Goal: Information Seeking & Learning: Understand process/instructions

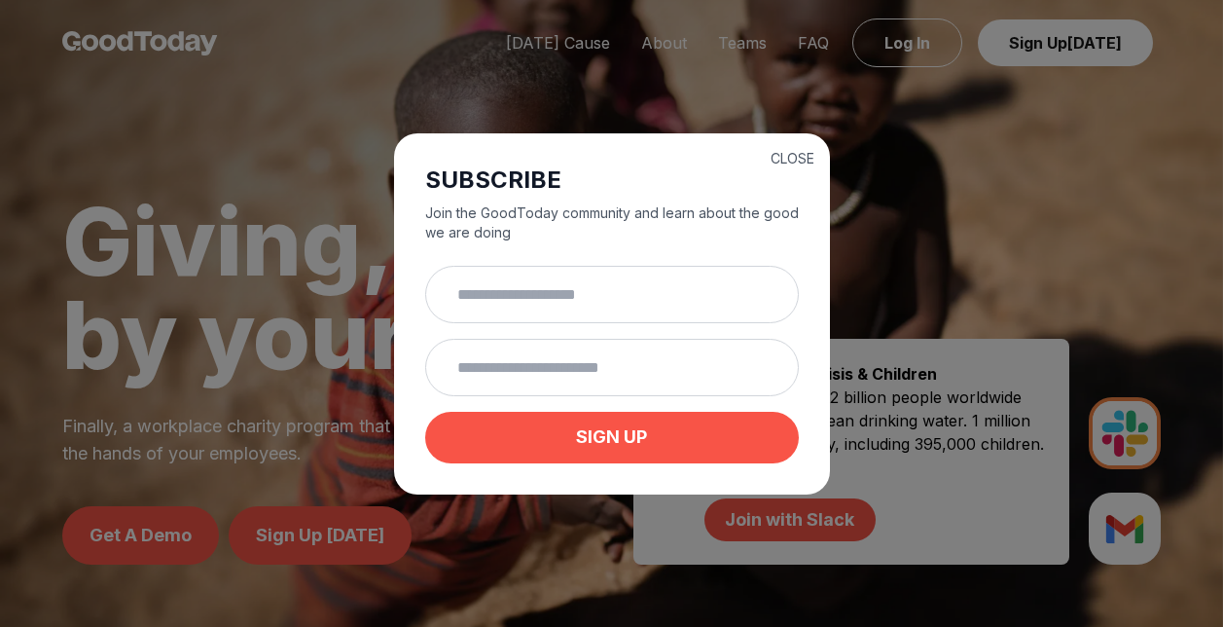
scroll to position [876, 0]
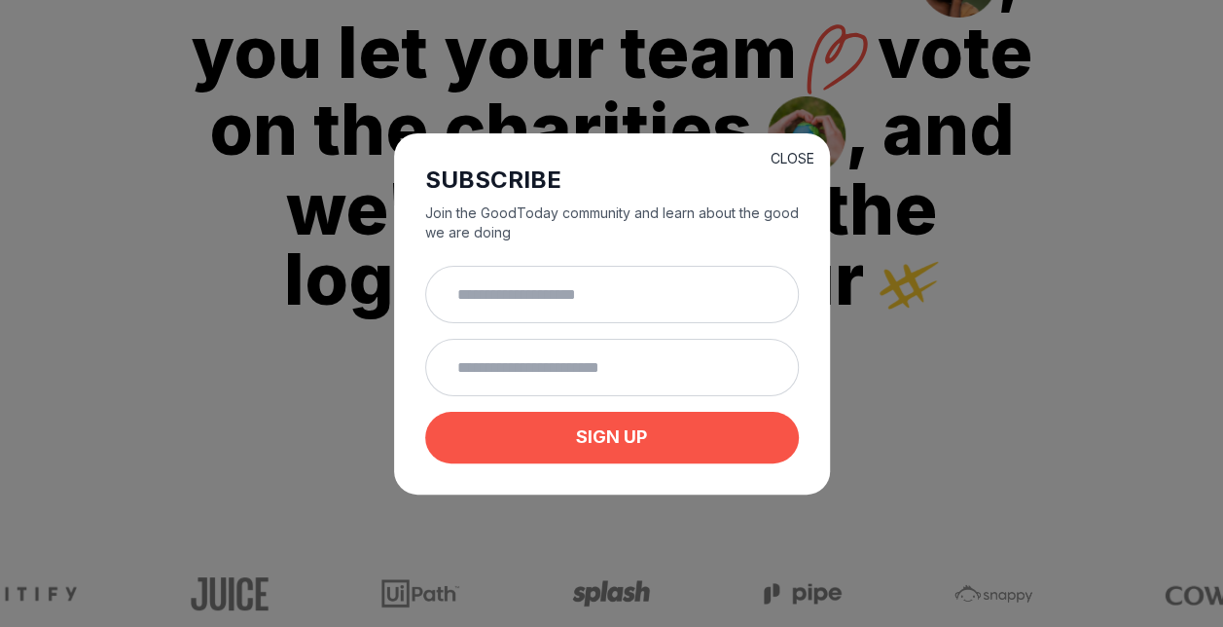
click at [794, 153] on button "CLOSE" at bounding box center [793, 158] width 44 height 19
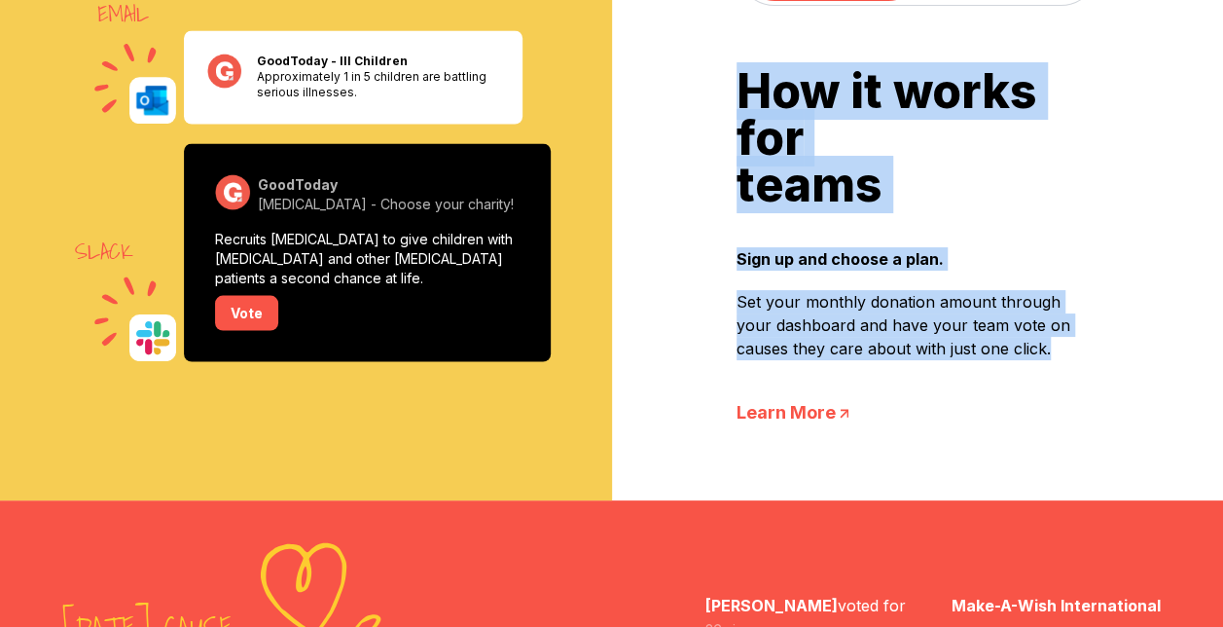
scroll to position [1592, 0]
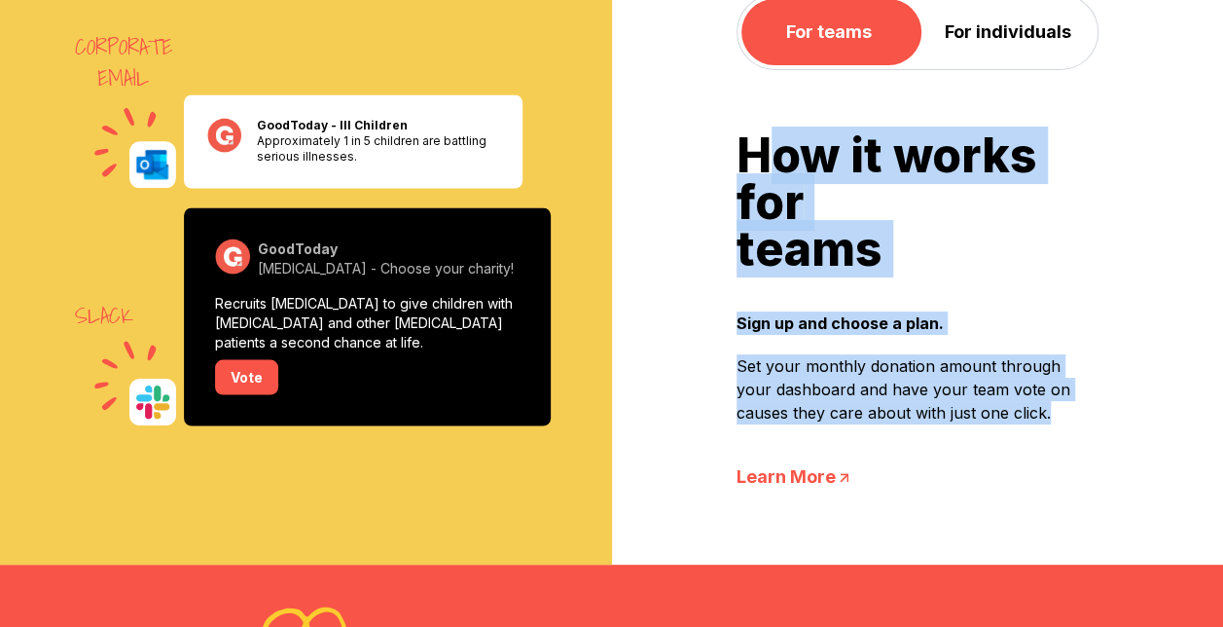
drag, startPoint x: 1006, startPoint y: 256, endPoint x: 781, endPoint y: 141, distance: 252.4
click at [781, 141] on div "How it works for teams Sign up and choose a plan. Set your monthly donation amo…" at bounding box center [918, 311] width 363 height 358
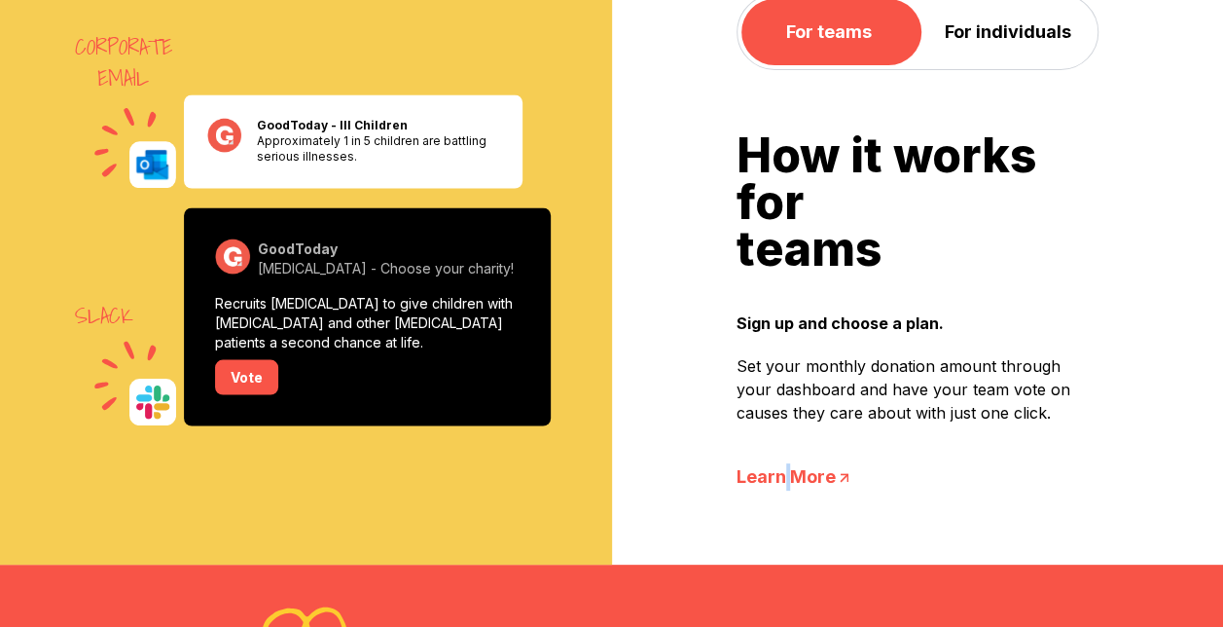
click at [788, 448] on div "How it works for teams Sign up and choose a plan. Set your monthly donation amo…" at bounding box center [918, 311] width 363 height 358
click at [808, 471] on link "Learn More" at bounding box center [918, 476] width 363 height 27
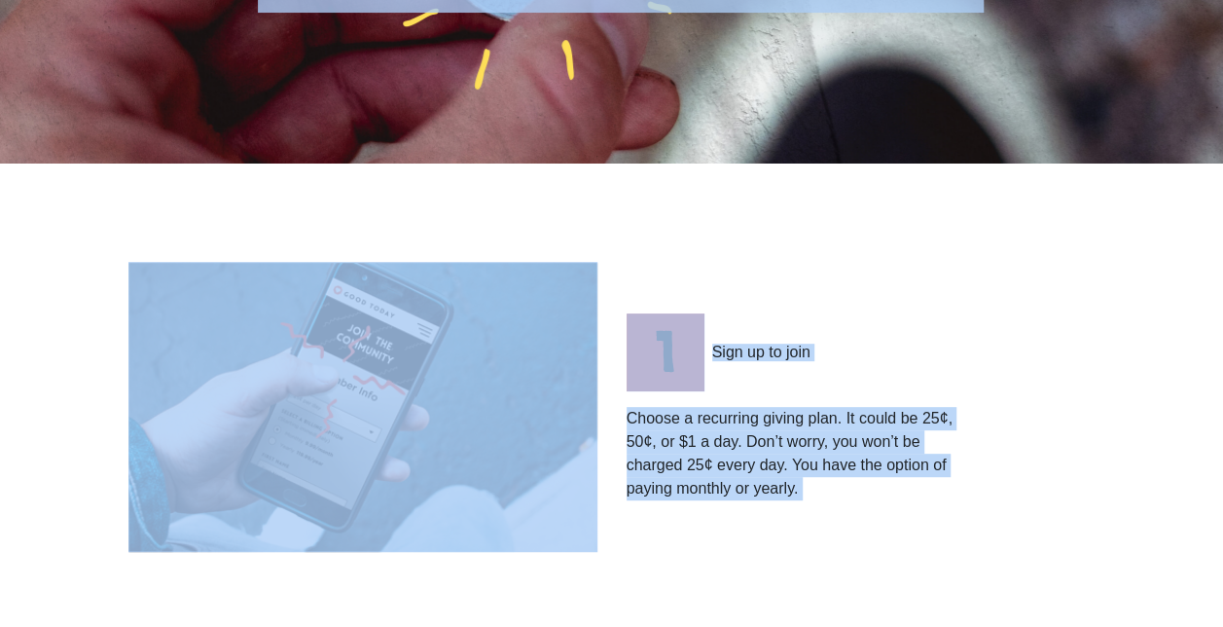
scroll to position [116, 0]
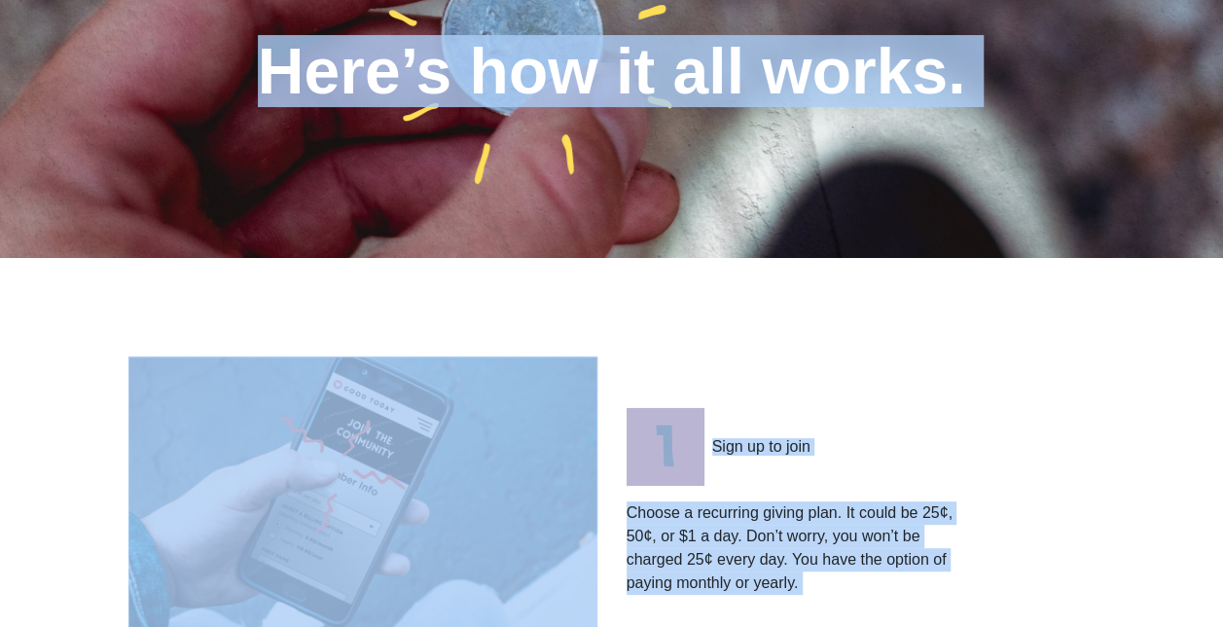
drag, startPoint x: 761, startPoint y: 440, endPoint x: 190, endPoint y: 74, distance: 678.3
copy div "Here’s how it all works. Sign up to join Choose a recurring giving plan. It cou…"
